Goal: Entertainment & Leisure: Browse casually

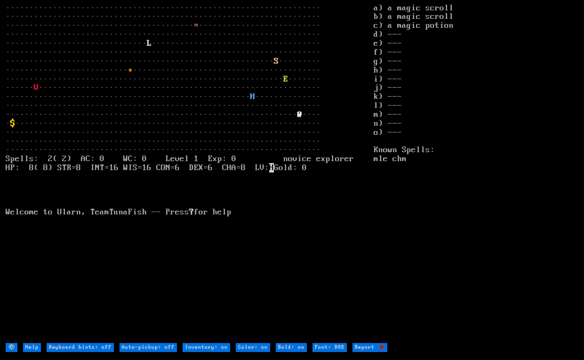
click at [291, 120] on larn "··································································· ···········…" at bounding box center [190, 173] width 368 height 338
